Goal: Navigation & Orientation: Find specific page/section

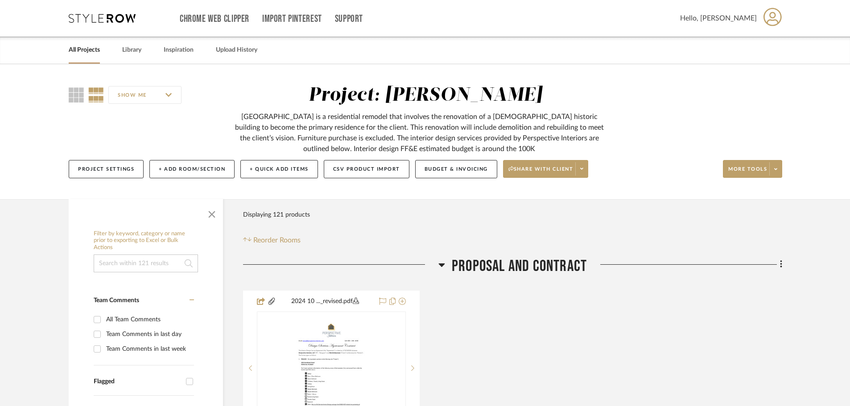
click at [77, 52] on link "All Projects" at bounding box center [84, 50] width 31 height 12
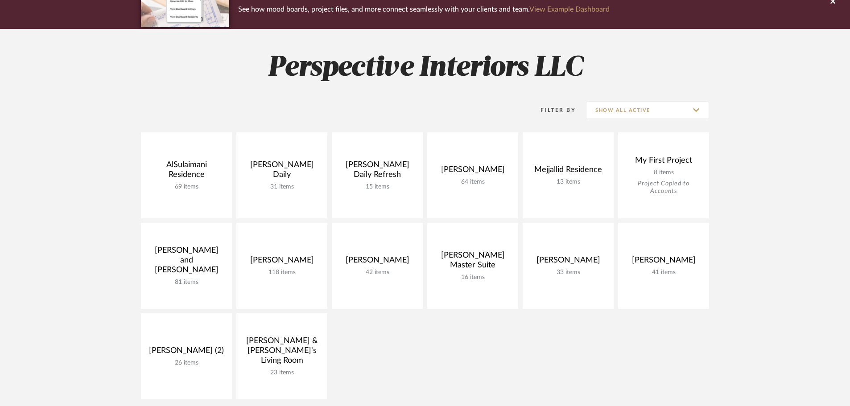
scroll to position [89, 0]
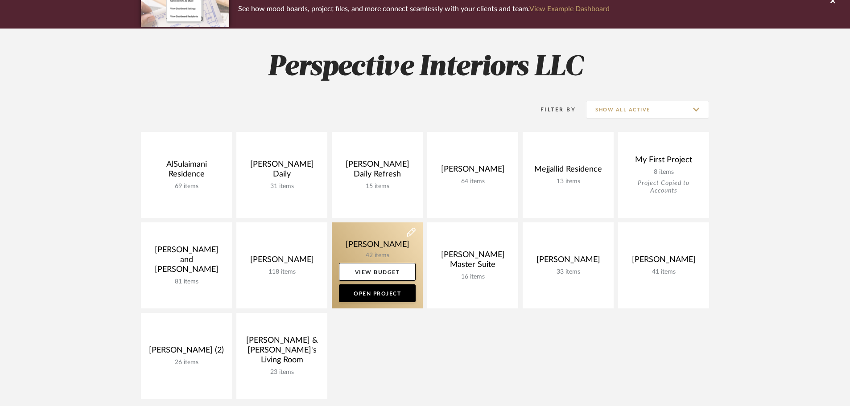
click at [376, 248] on link at bounding box center [377, 266] width 91 height 86
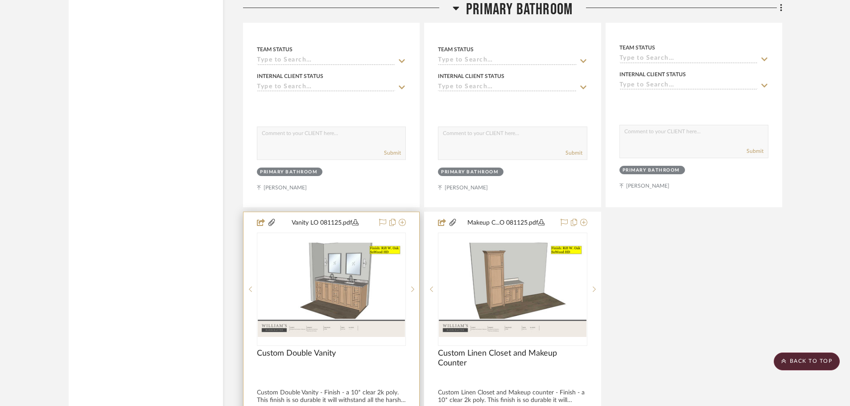
scroll to position [2722, 0]
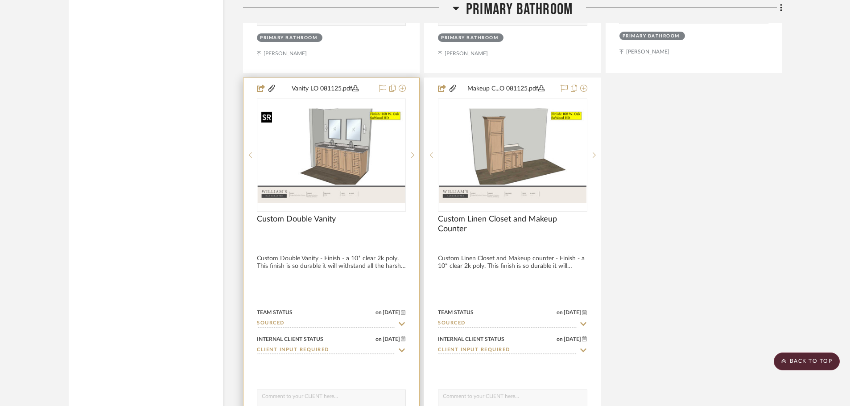
click at [0, 0] on img at bounding box center [0, 0] width 0 height 0
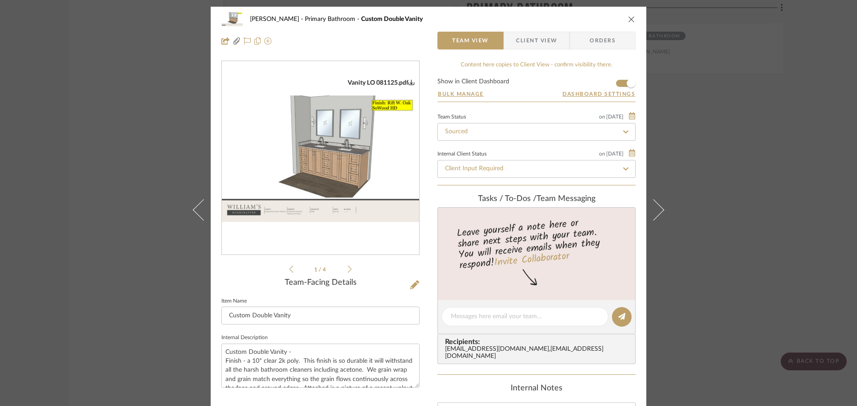
click at [306, 135] on img "0" at bounding box center [320, 159] width 197 height 128
click at [111, 212] on div "[PERSON_NAME] Primary Bathroom Custom Double Vanity Team View Client View Order…" at bounding box center [428, 203] width 857 height 406
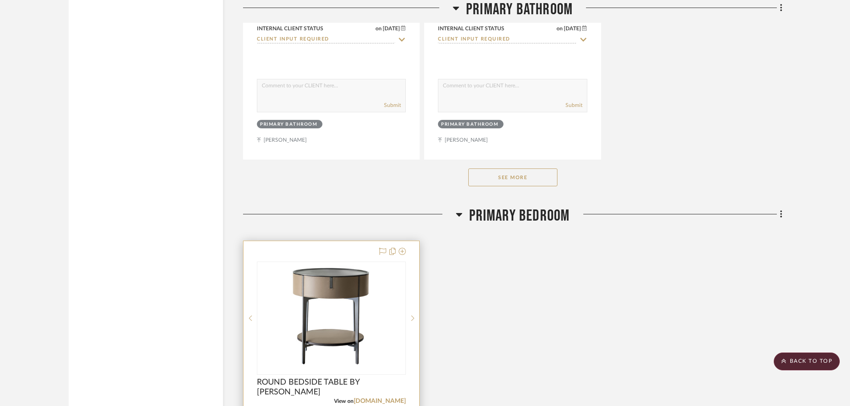
scroll to position [3034, 0]
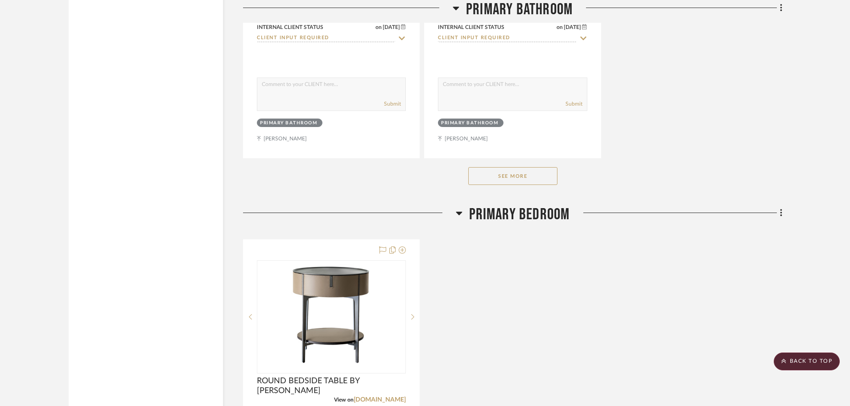
click at [491, 176] on button "See More" at bounding box center [513, 176] width 89 height 18
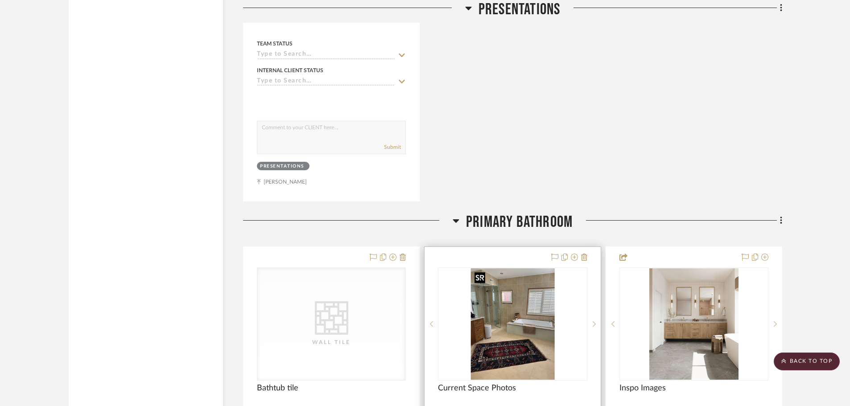
scroll to position [1874, 0]
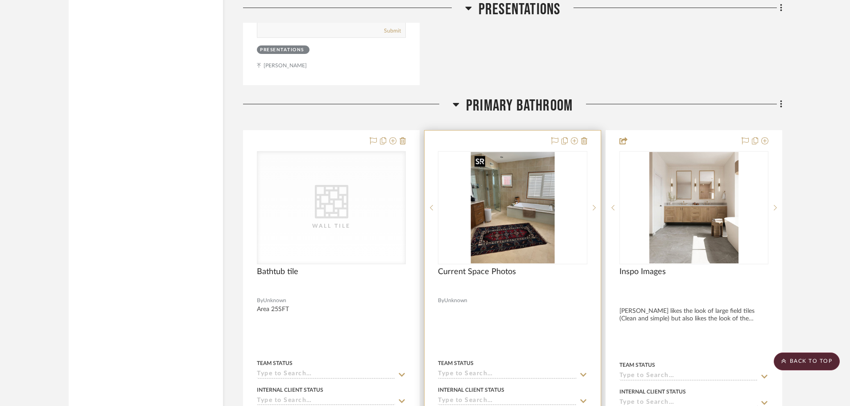
click at [522, 232] on img "0" at bounding box center [513, 208] width 84 height 112
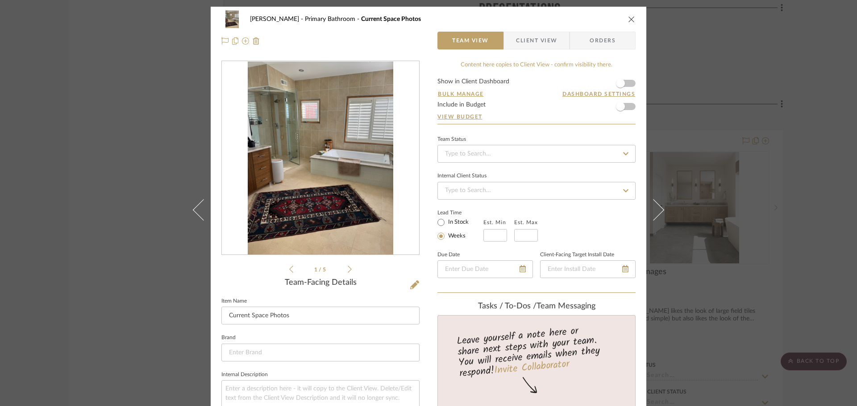
click at [335, 174] on img "0" at bounding box center [320, 159] width 145 height 194
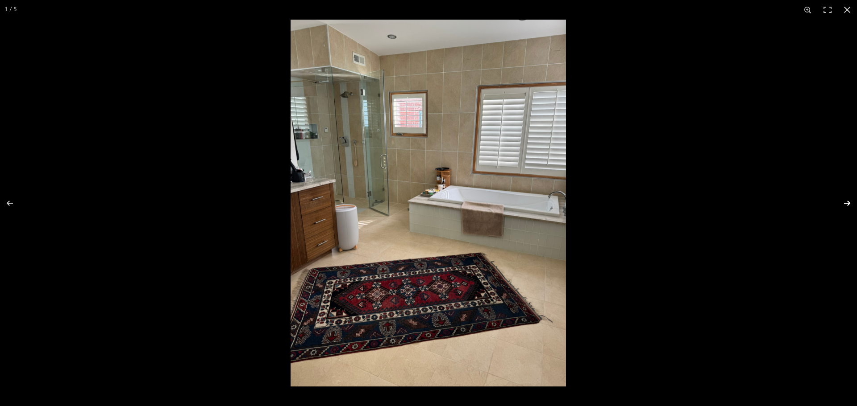
click at [850, 201] on button at bounding box center [840, 203] width 31 height 45
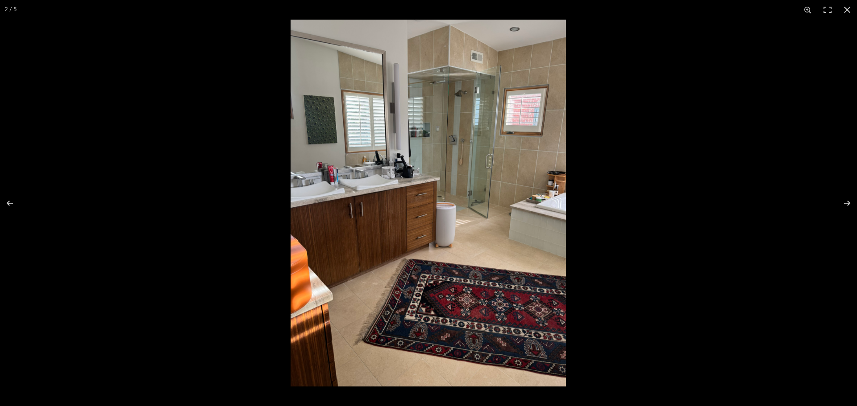
click at [363, 182] on img at bounding box center [427, 203] width 275 height 367
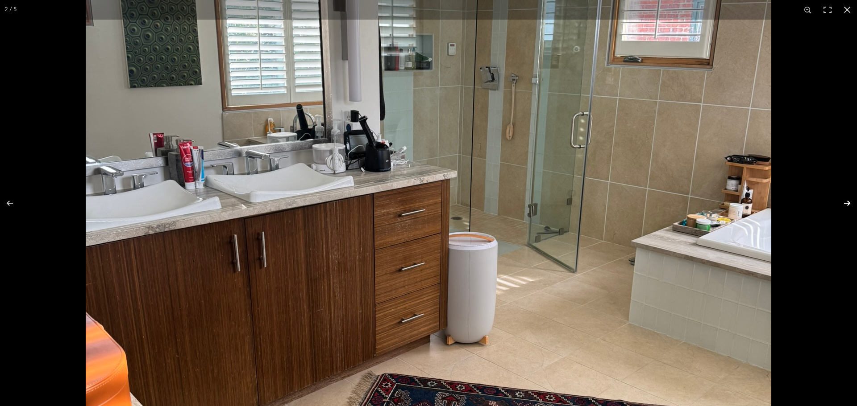
click at [845, 202] on button at bounding box center [840, 203] width 31 height 45
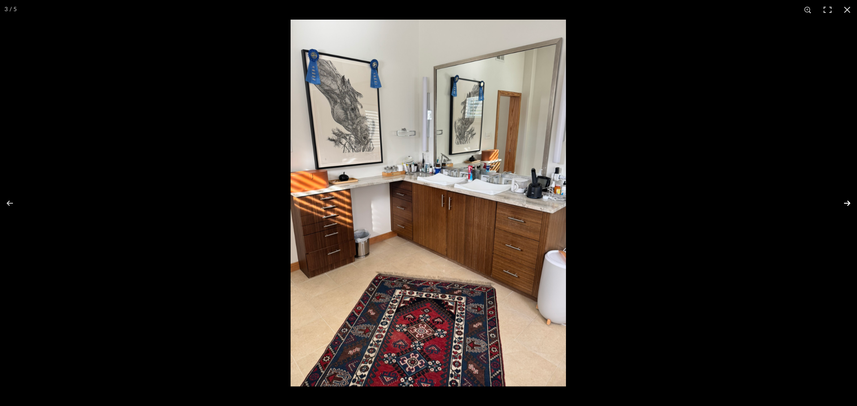
click at [842, 203] on button at bounding box center [840, 203] width 31 height 45
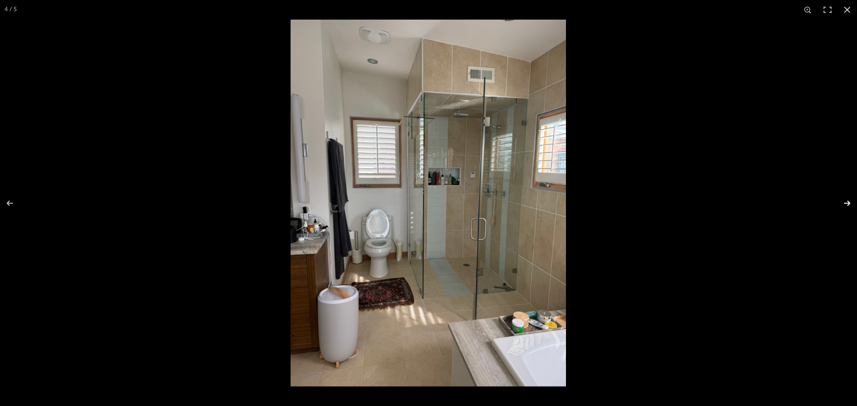
click at [842, 203] on button at bounding box center [840, 203] width 31 height 45
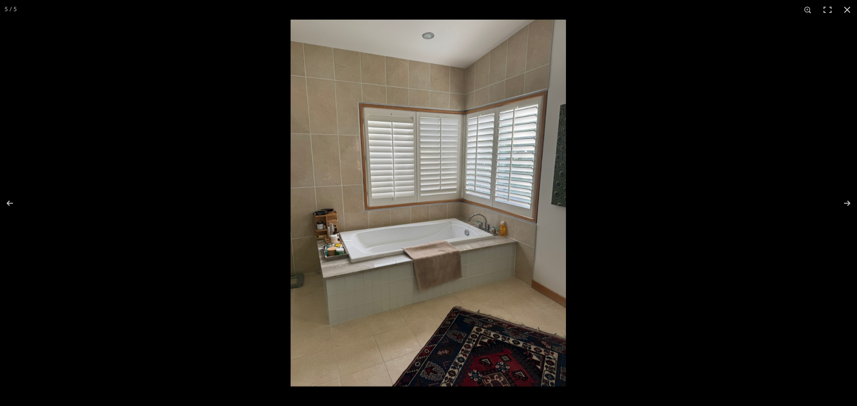
click at [496, 226] on img at bounding box center [427, 203] width 275 height 367
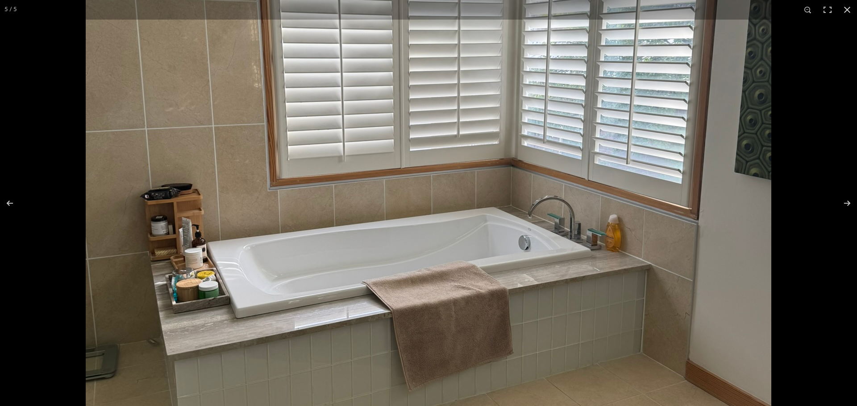
click at [535, 206] on img at bounding box center [428, 170] width 685 height 914
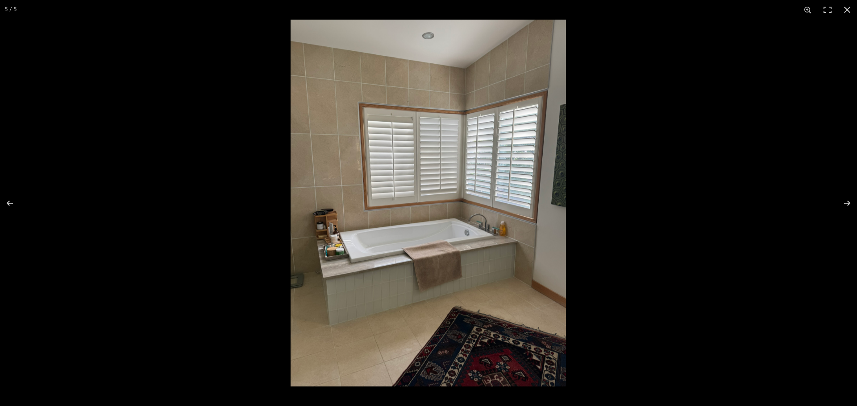
click at [484, 214] on img at bounding box center [427, 203] width 275 height 367
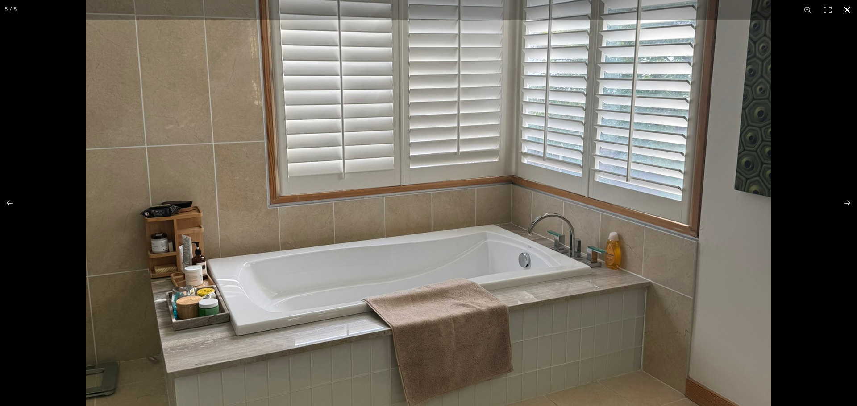
click at [19, 104] on div at bounding box center [428, 203] width 857 height 406
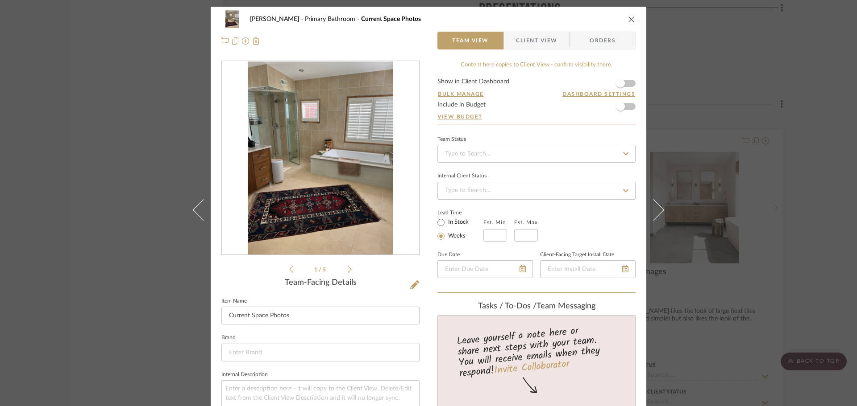
click at [170, 163] on div "[PERSON_NAME] Primary Bathroom Current Space Photos Team View Client View Order…" at bounding box center [428, 203] width 857 height 406
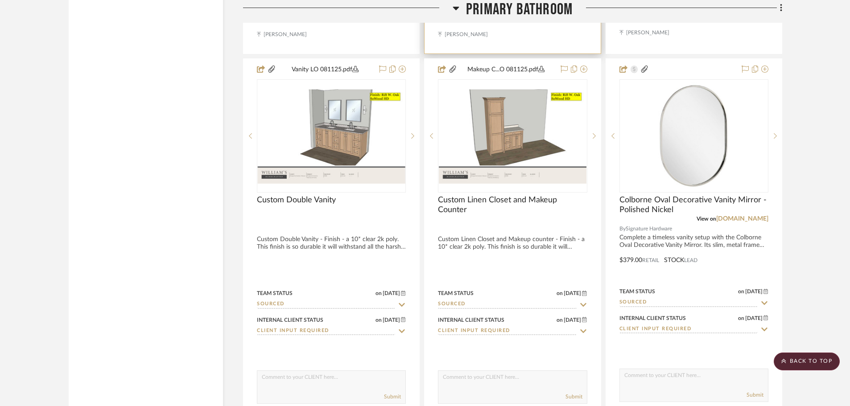
scroll to position [2766, 0]
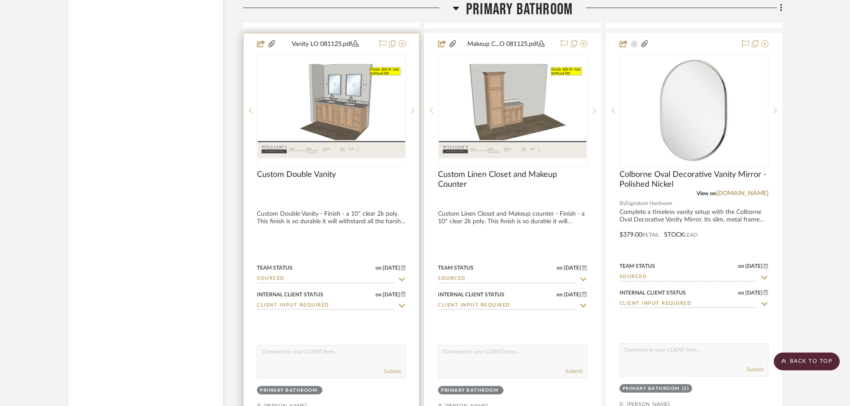
click at [313, 80] on img "0" at bounding box center [331, 110] width 147 height 95
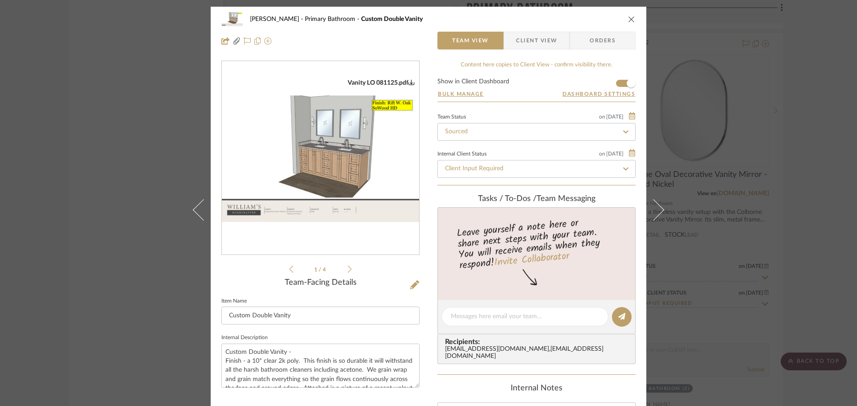
click at [336, 137] on img "0" at bounding box center [320, 159] width 197 height 128
click at [153, 183] on div "[PERSON_NAME] Primary Bathroom Custom Double Vanity Team View Client View Order…" at bounding box center [428, 203] width 857 height 406
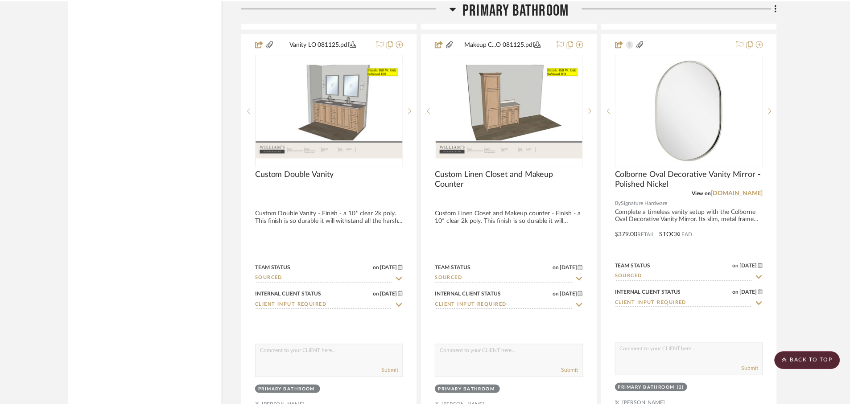
scroll to position [2766, 0]
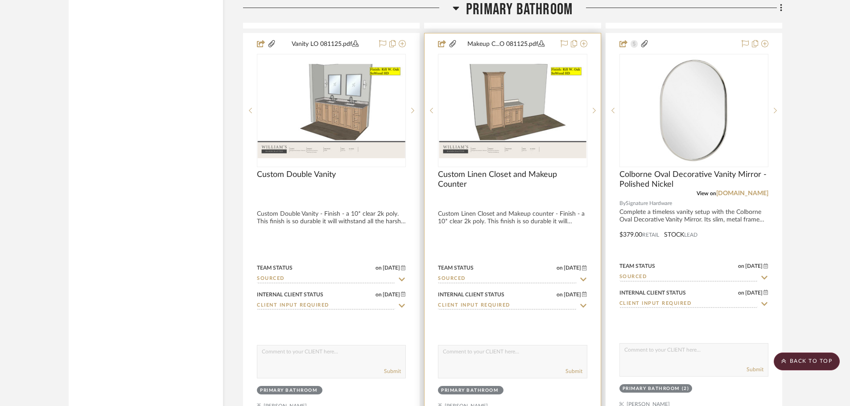
click at [0, 0] on img at bounding box center [0, 0] width 0 height 0
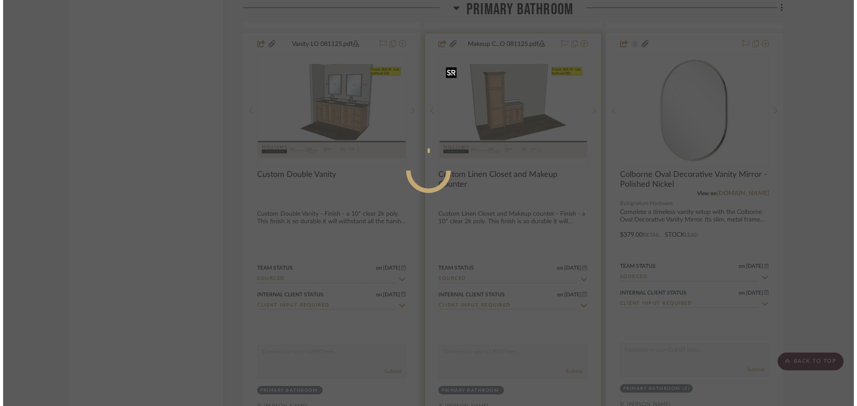
scroll to position [0, 0]
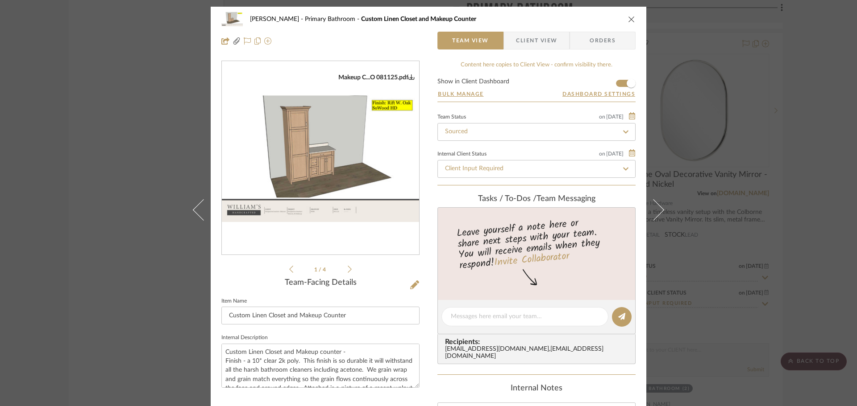
click at [360, 135] on img "0" at bounding box center [320, 159] width 197 height 128
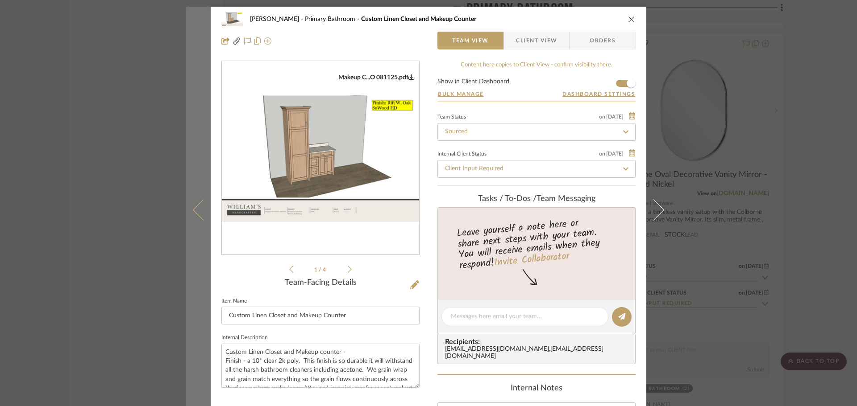
click at [186, 199] on button at bounding box center [198, 210] width 25 height 406
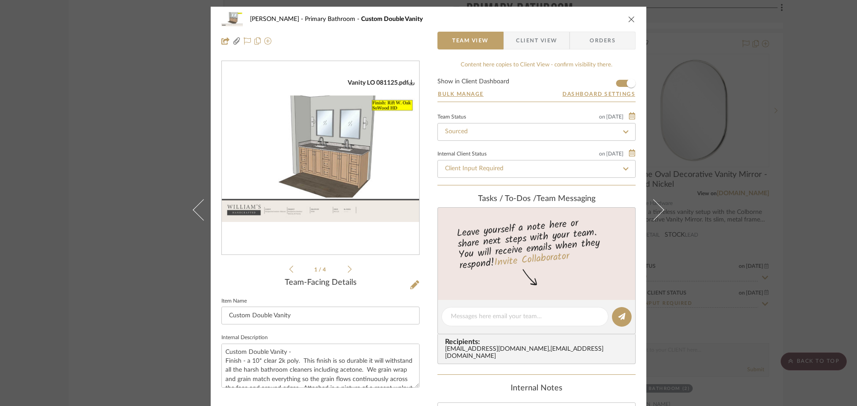
click at [379, 162] on img "0" at bounding box center [320, 159] width 197 height 128
